Goal: Find specific page/section: Find specific page/section

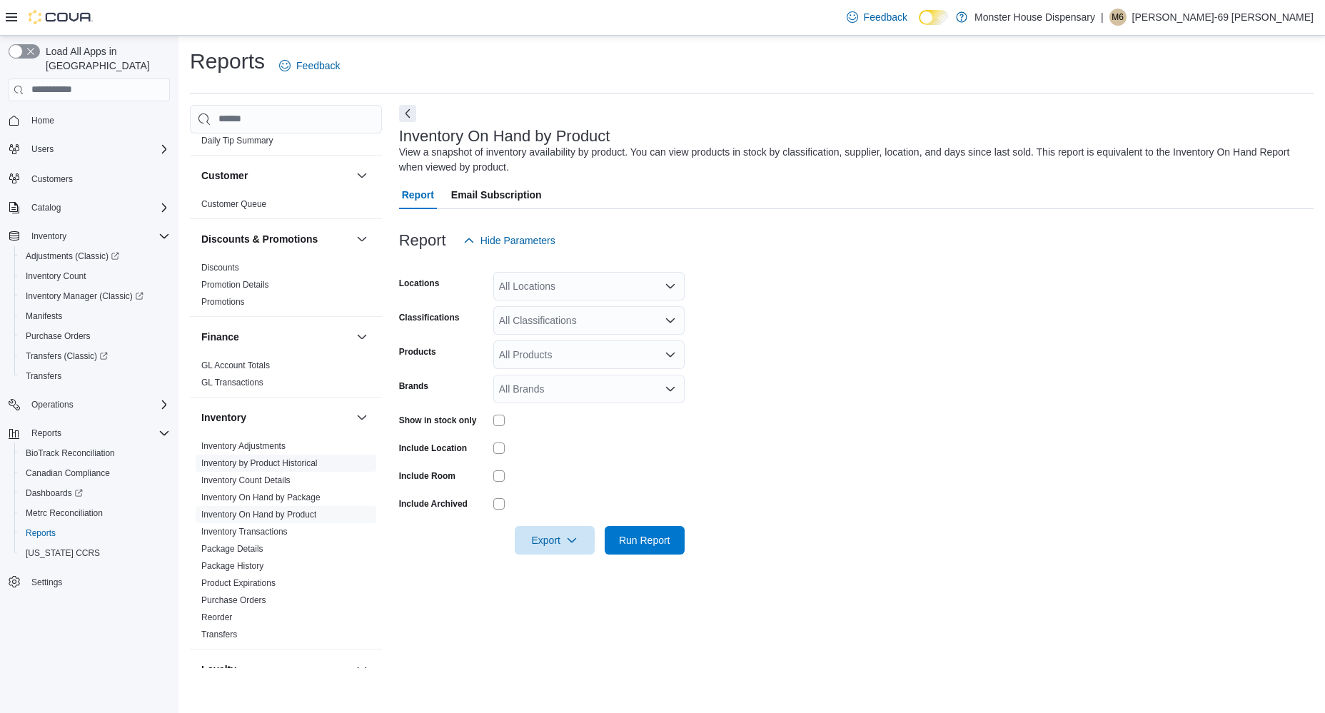
scroll to position [218, 0]
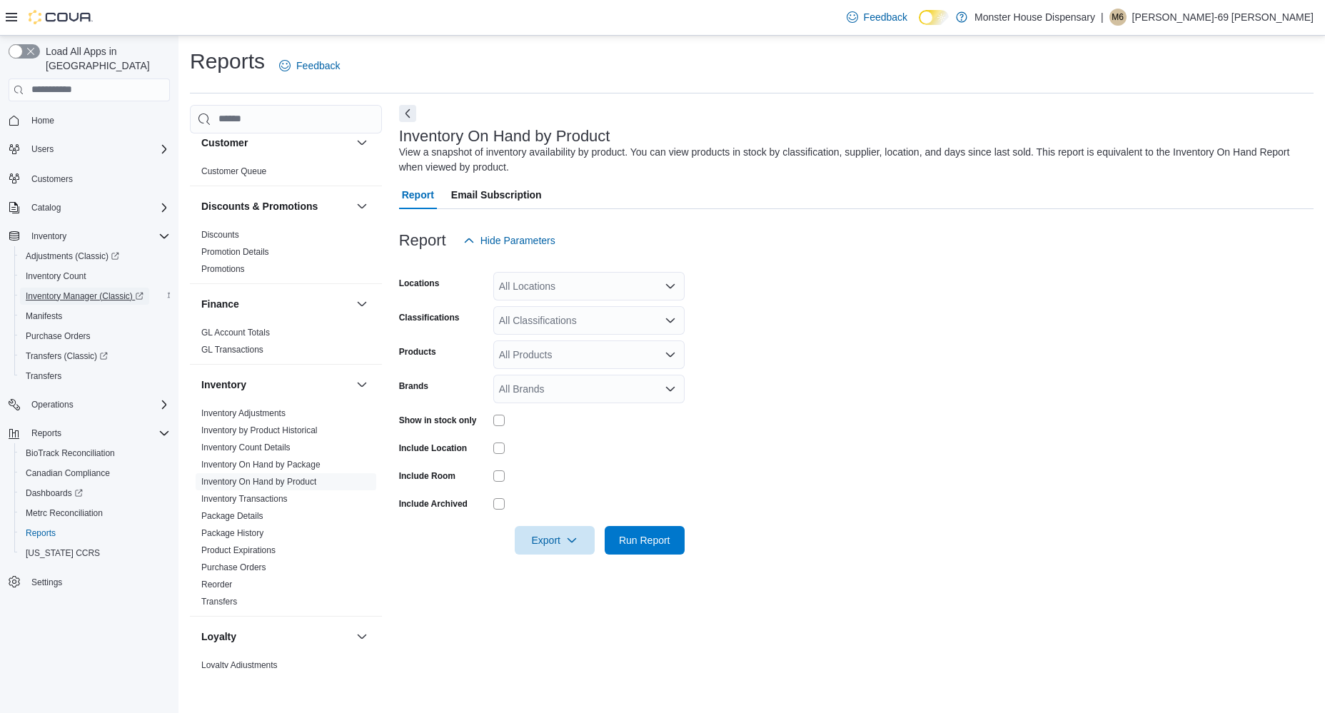
click at [89, 290] on span "Inventory Manager (Classic)" at bounding box center [85, 295] width 118 height 11
